Goal: Information Seeking & Learning: Learn about a topic

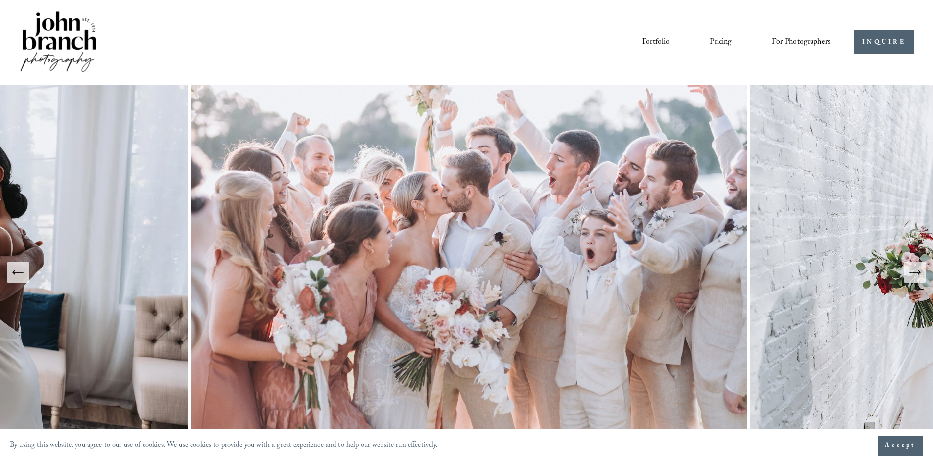
click at [0, 0] on span "Education" at bounding box center [0, 0] width 0 height 0
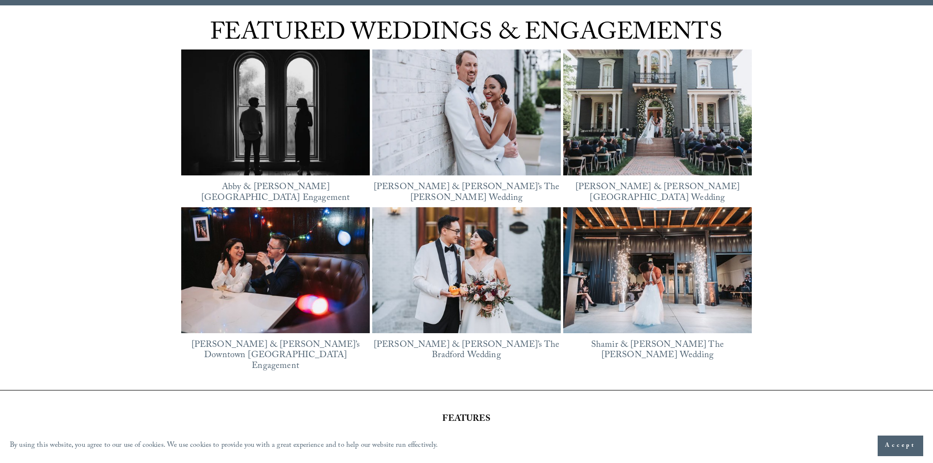
scroll to position [1372, 0]
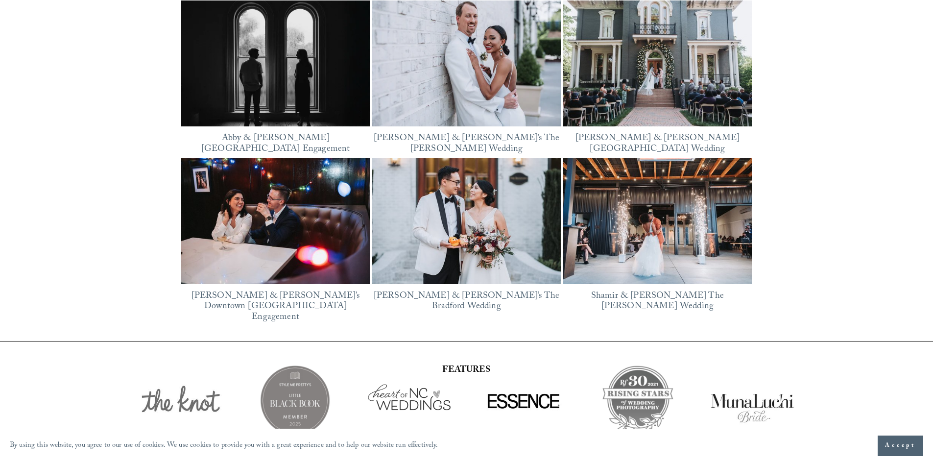
click at [311, 84] on img at bounding box center [275, 64] width 189 height 142
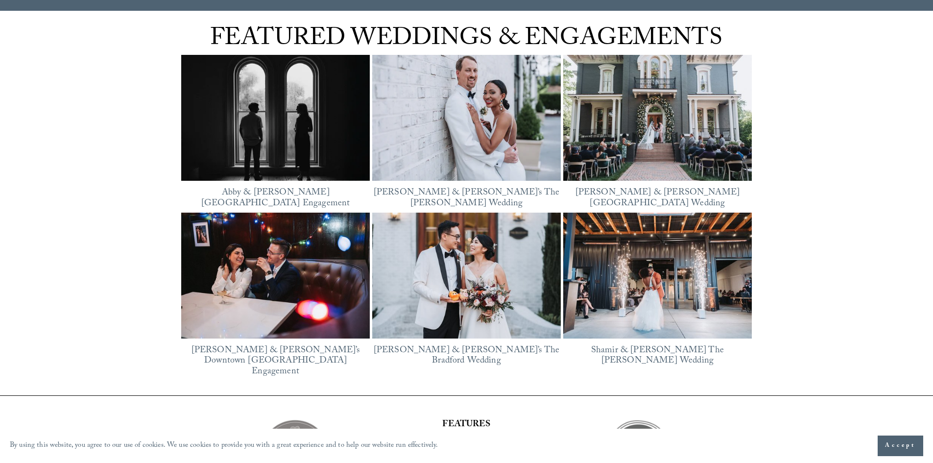
scroll to position [1268, 0]
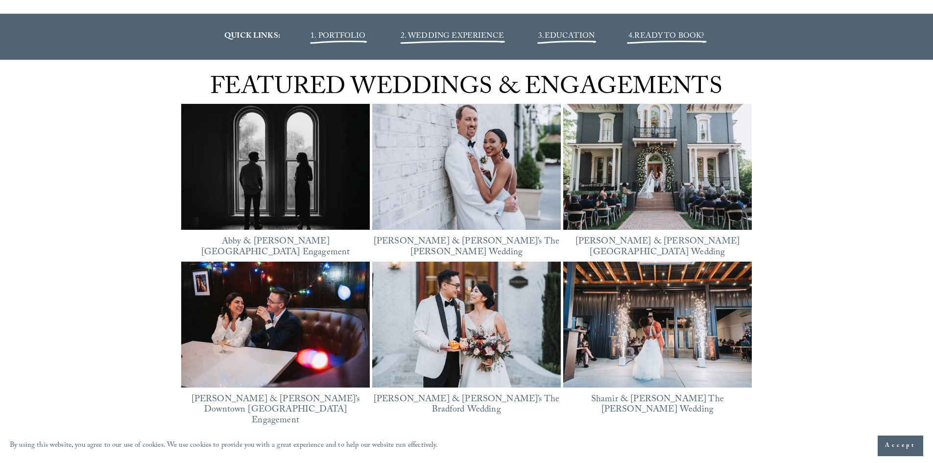
click at [647, 175] on img at bounding box center [657, 167] width 189 height 126
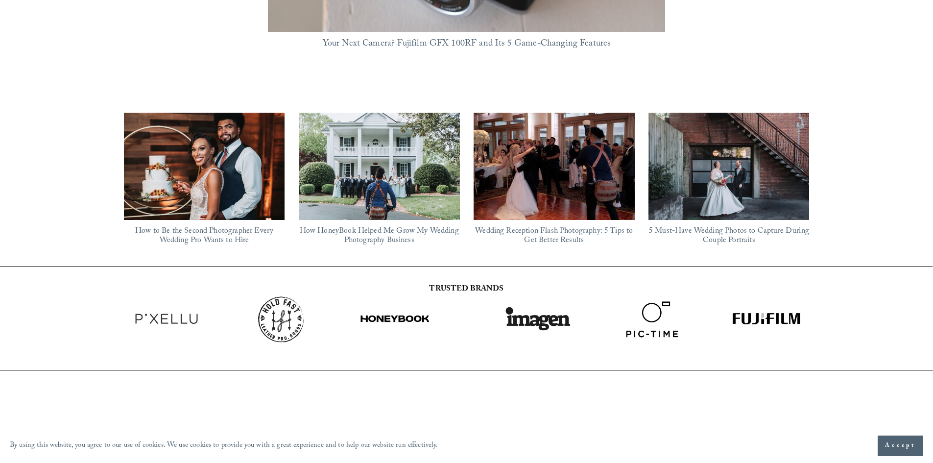
scroll to position [980, 0]
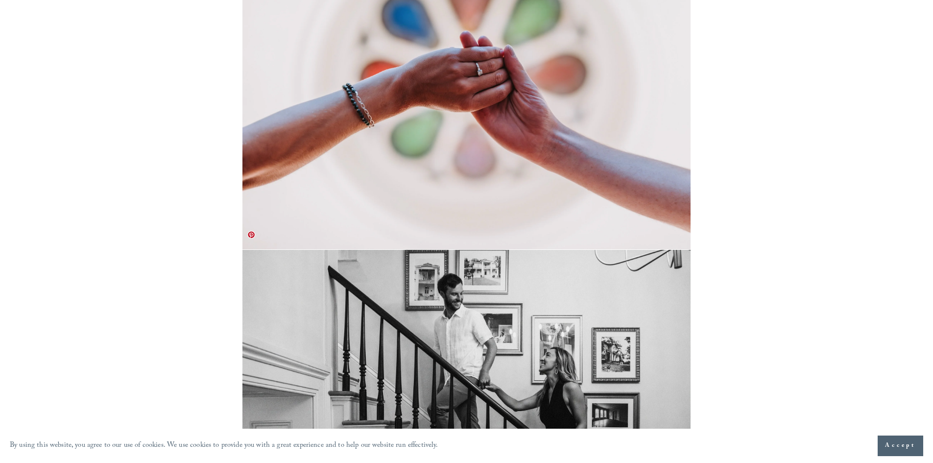
scroll to position [3429, 0]
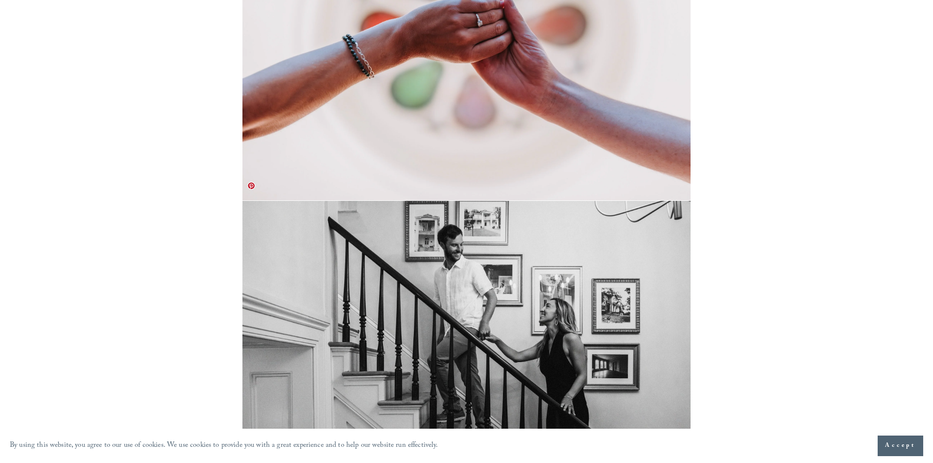
drag, startPoint x: 558, startPoint y: 279, endPoint x: 486, endPoint y: 289, distance: 72.6
click at [486, 289] on img at bounding box center [467, 369] width 448 height 336
drag, startPoint x: 386, startPoint y: 407, endPoint x: 393, endPoint y: 368, distance: 39.9
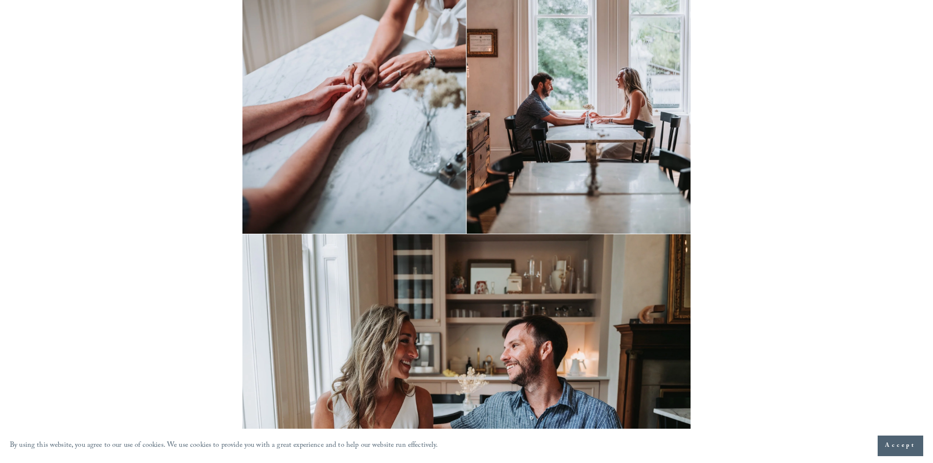
scroll to position [0, 0]
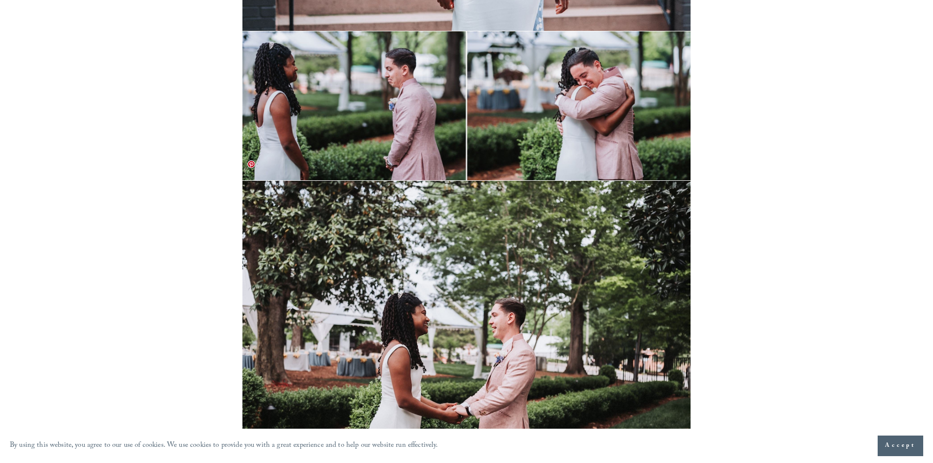
scroll to position [7251, 0]
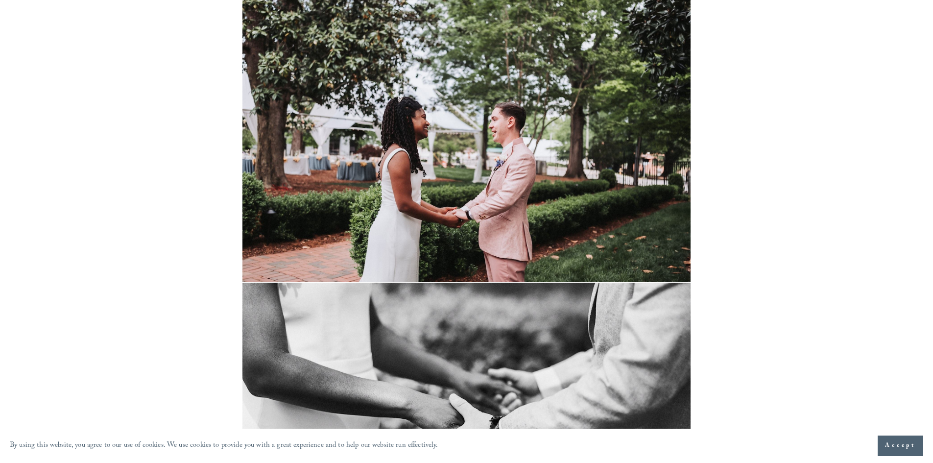
drag, startPoint x: 535, startPoint y: 140, endPoint x: 881, endPoint y: 143, distance: 346.4
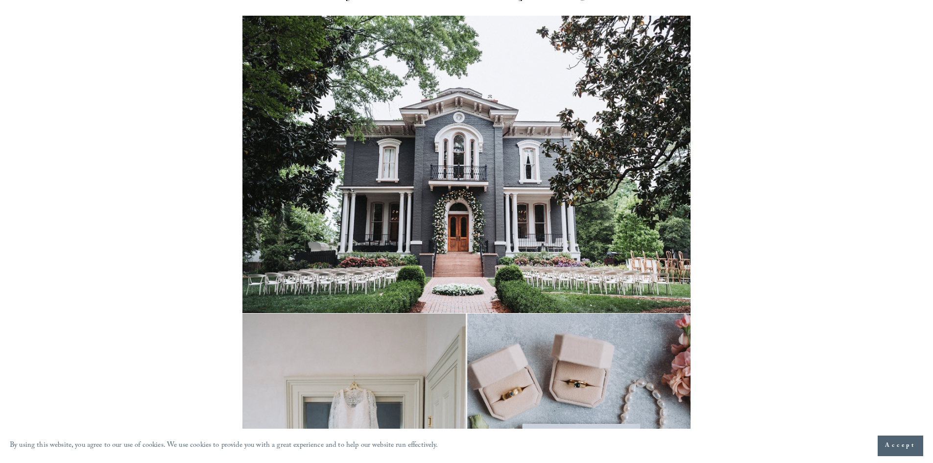
scroll to position [0, 0]
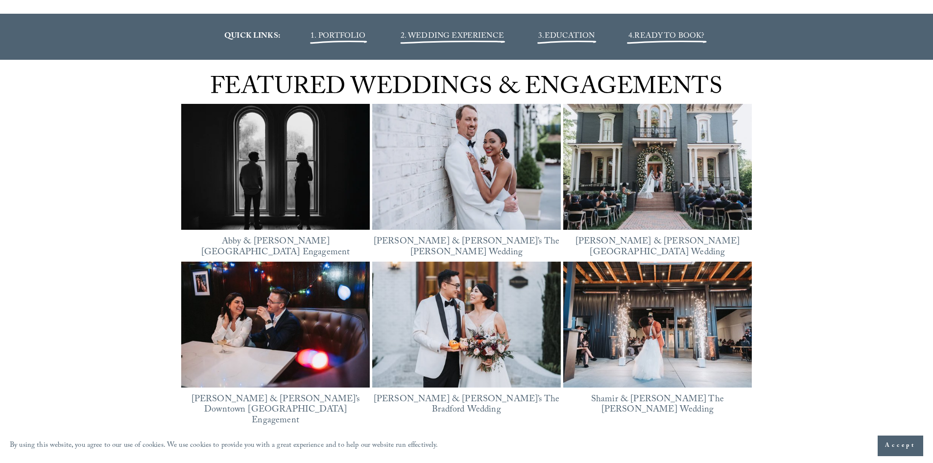
scroll to position [1317, 0]
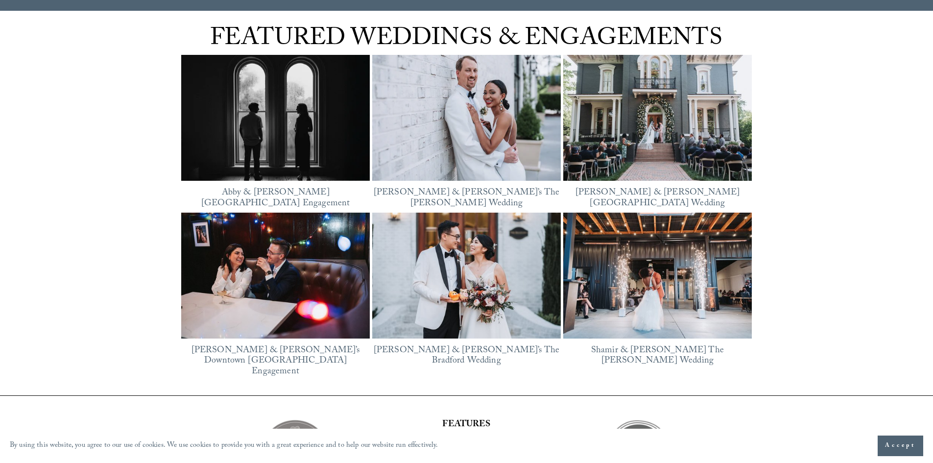
click at [419, 121] on img at bounding box center [466, 118] width 189 height 142
click at [461, 259] on img at bounding box center [466, 276] width 189 height 126
click at [639, 271] on img at bounding box center [657, 276] width 189 height 126
click at [251, 276] on img at bounding box center [275, 276] width 189 height 126
click at [631, 121] on img at bounding box center [657, 118] width 189 height 126
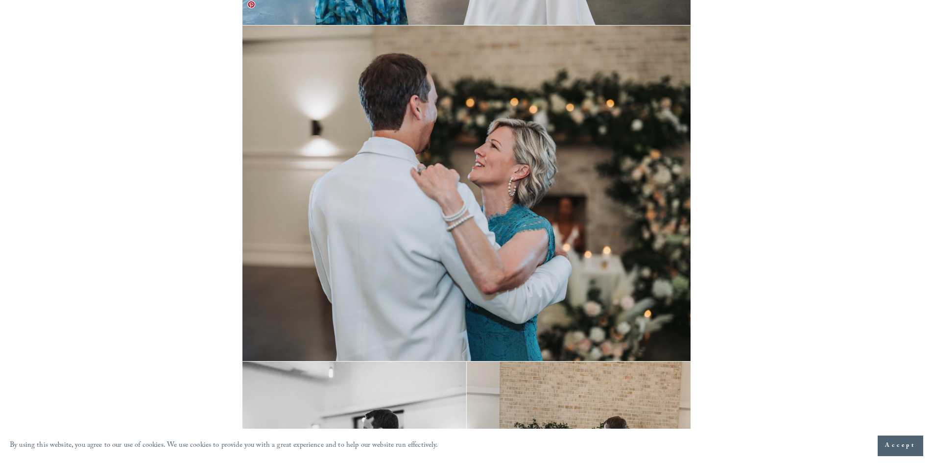
scroll to position [20969, 0]
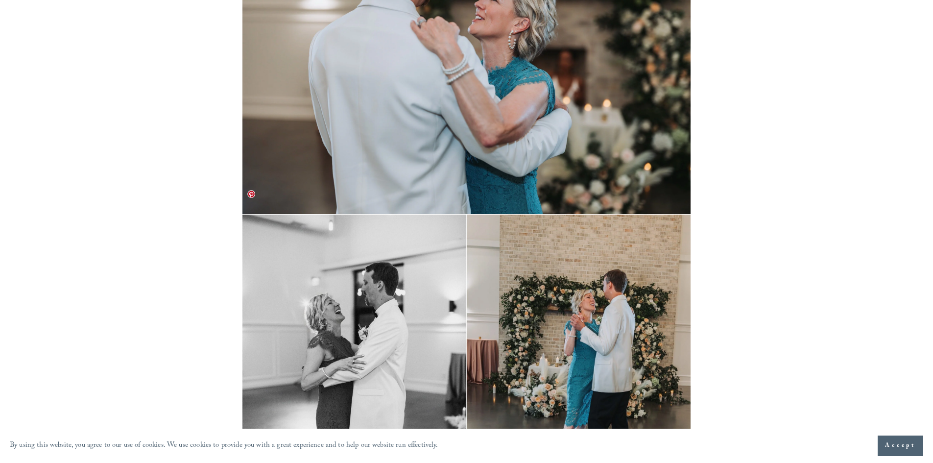
drag, startPoint x: 381, startPoint y: 249, endPoint x: 428, endPoint y: 205, distance: 64.5
click at [428, 215] on img at bounding box center [467, 364] width 448 height 298
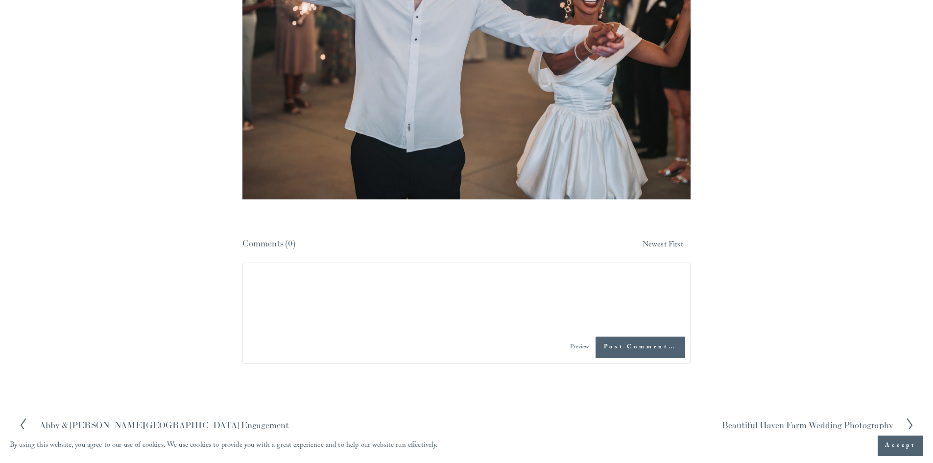
scroll to position [28320, 0]
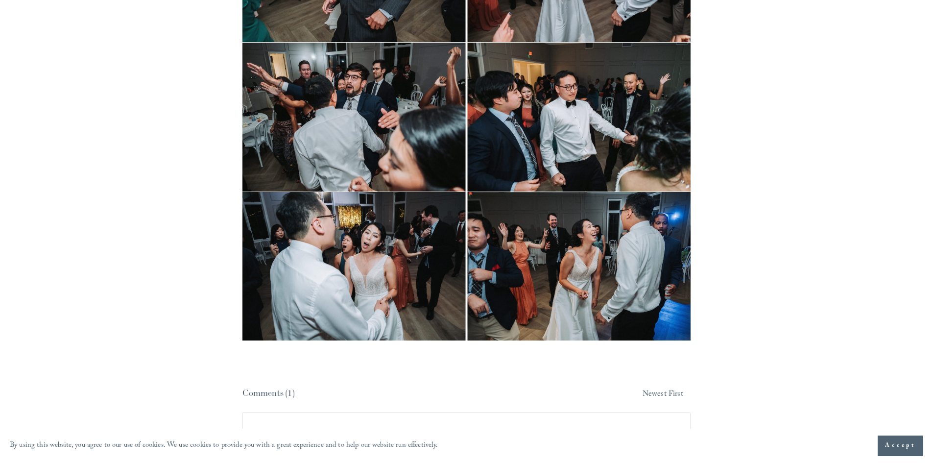
scroll to position [15544, 0]
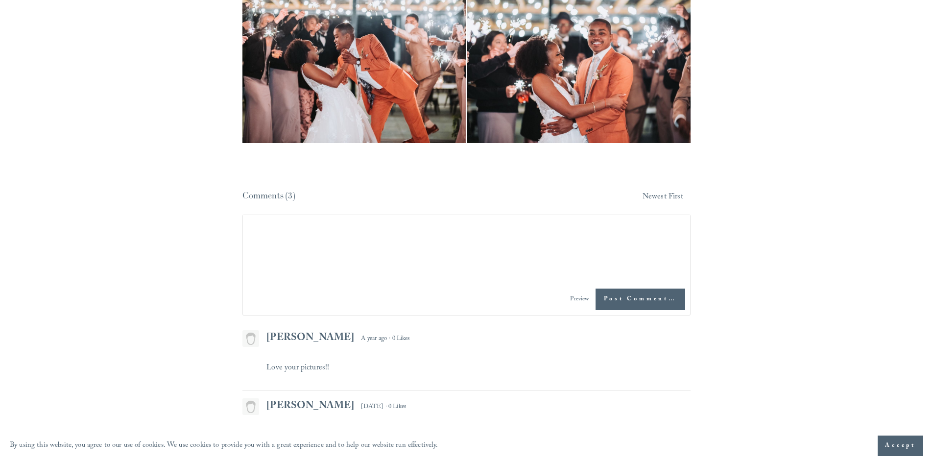
scroll to position [20430, 0]
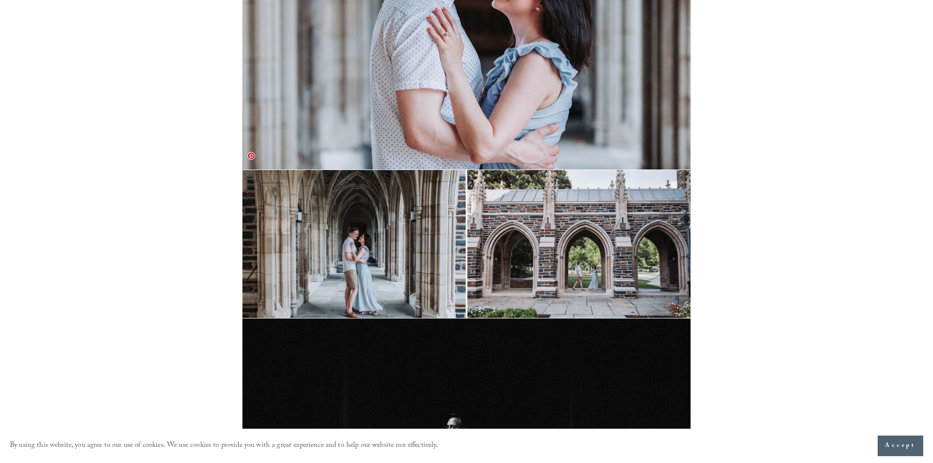
scroll to position [735, 0]
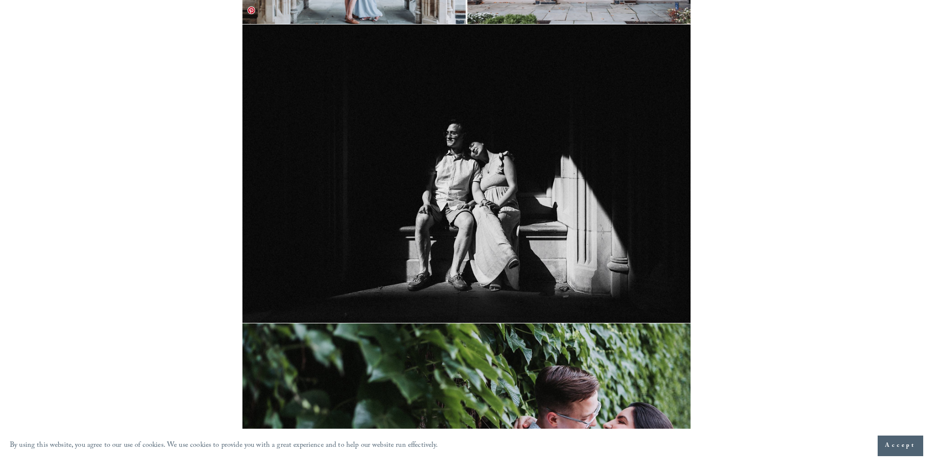
drag, startPoint x: 431, startPoint y: 138, endPoint x: 609, endPoint y: 111, distance: 180.3
click at [609, 111] on img at bounding box center [467, 173] width 448 height 298
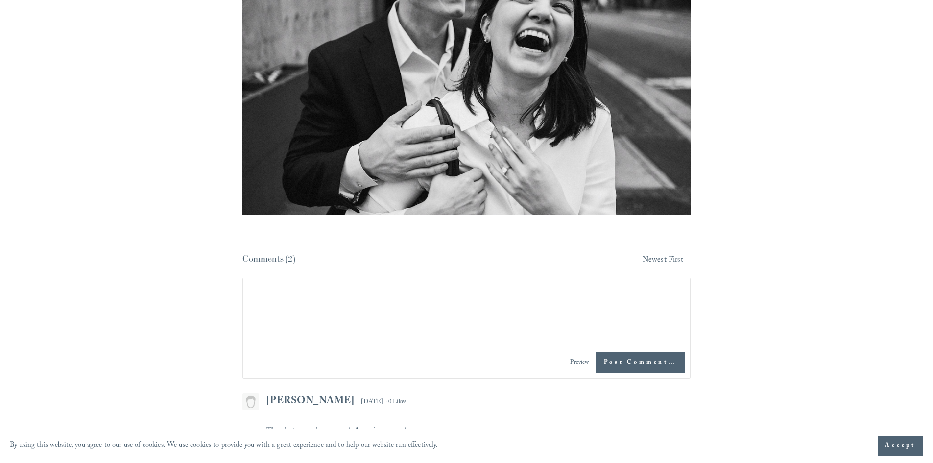
scroll to position [6663, 0]
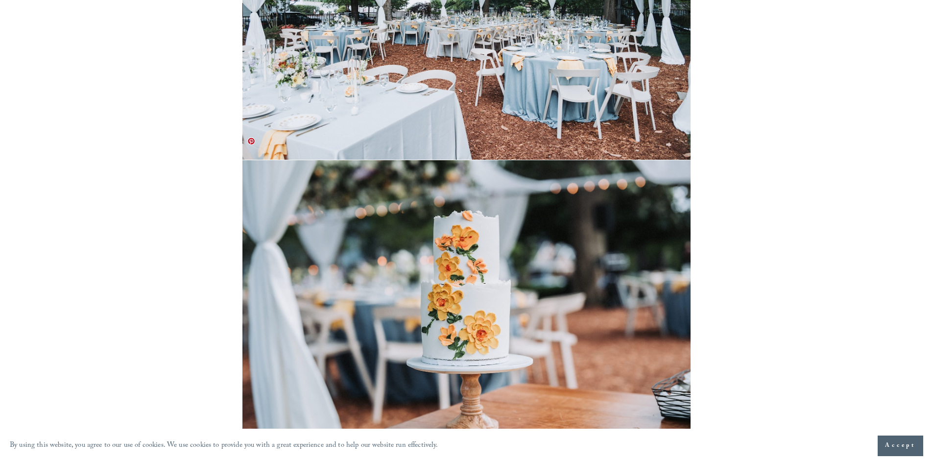
scroll to position [14845, 0]
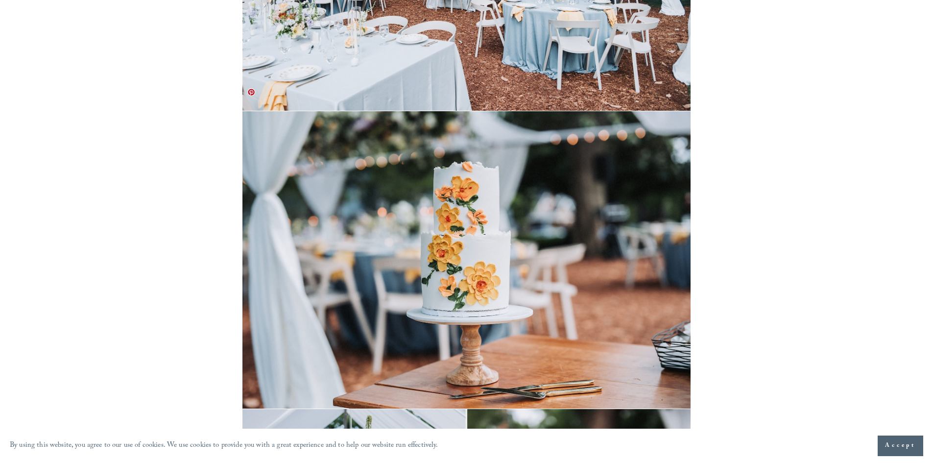
click at [393, 111] on img at bounding box center [467, 260] width 448 height 298
click at [434, 148] on img at bounding box center [467, 260] width 448 height 298
